Goal: Task Accomplishment & Management: Use online tool/utility

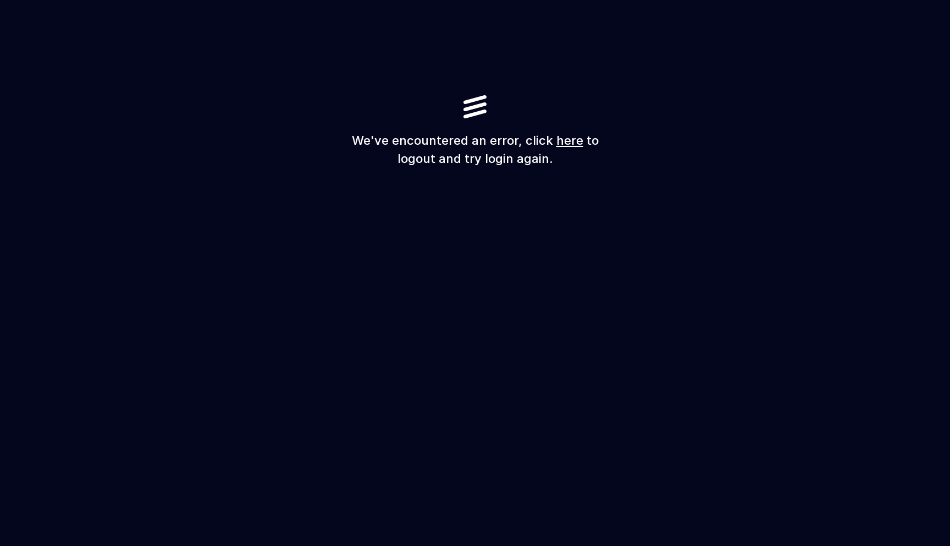
click at [571, 142] on link "here" at bounding box center [570, 140] width 27 height 14
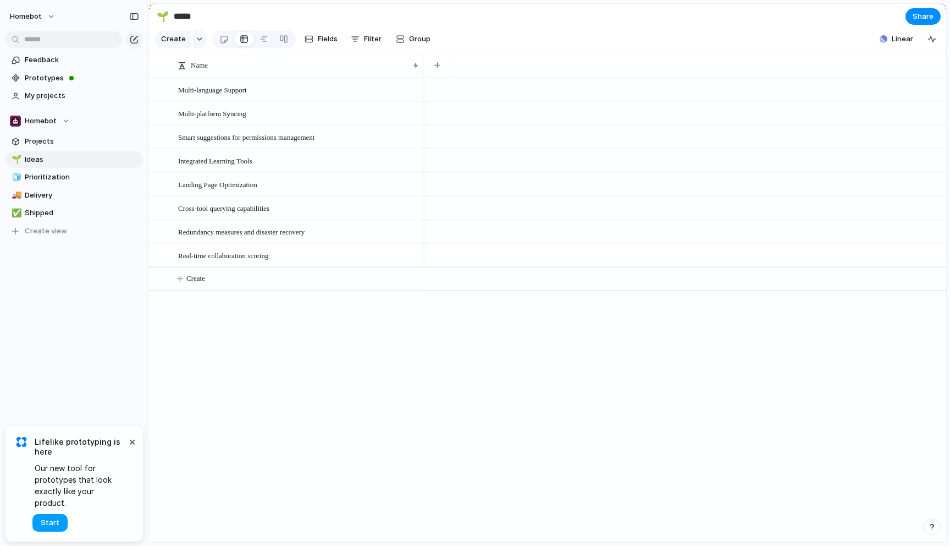
click at [53, 520] on span "Start" at bounding box center [50, 522] width 19 height 11
